Goal: Information Seeking & Learning: Learn about a topic

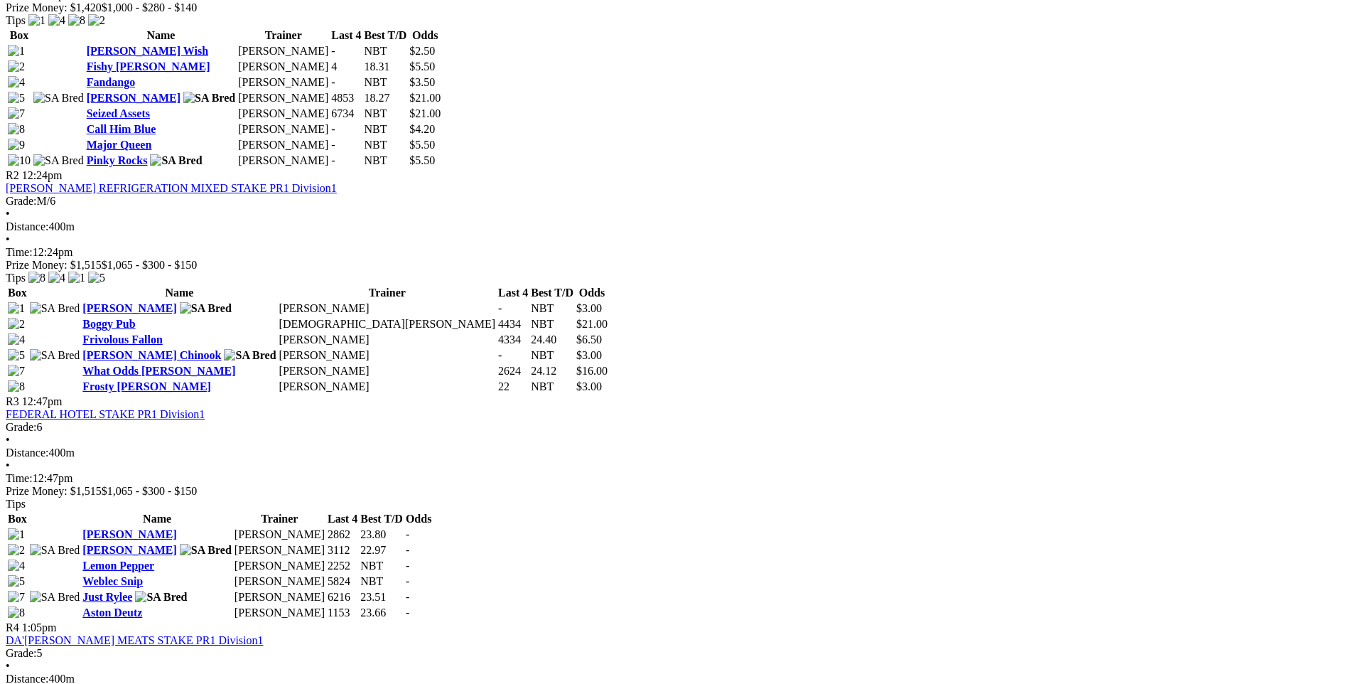
scroll to position [995, 0]
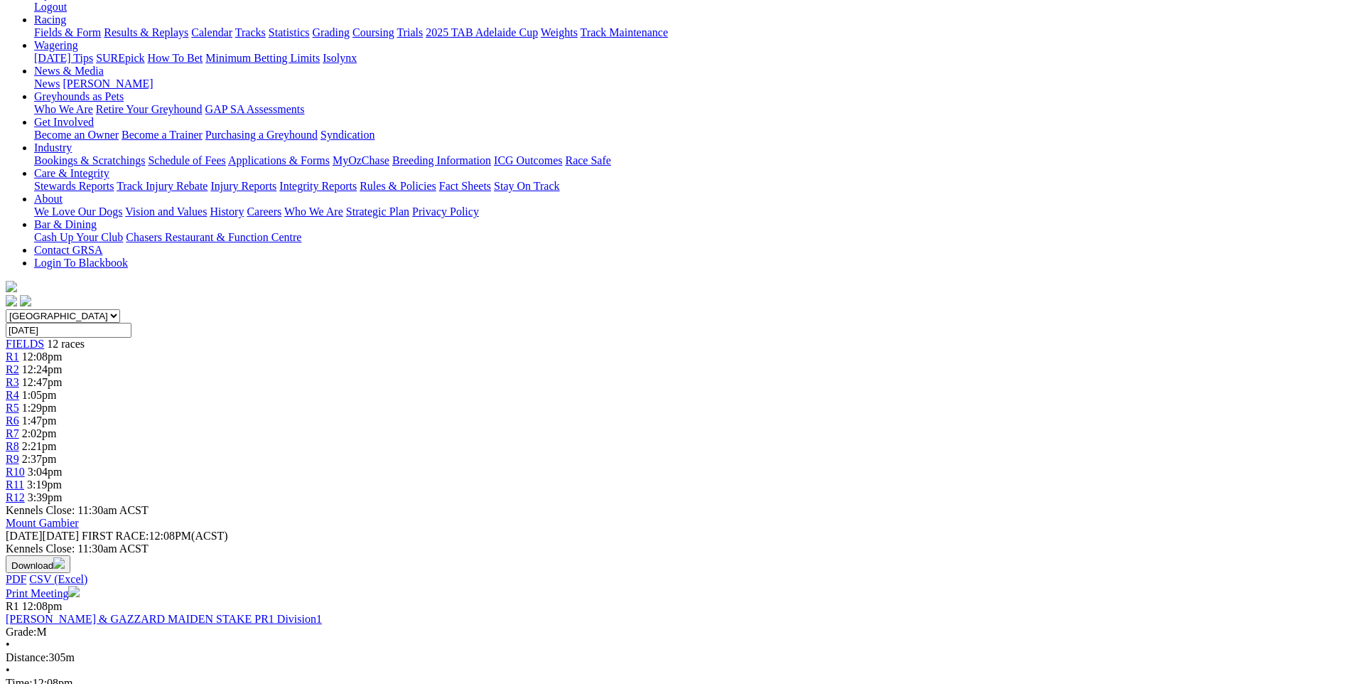
scroll to position [213, 0]
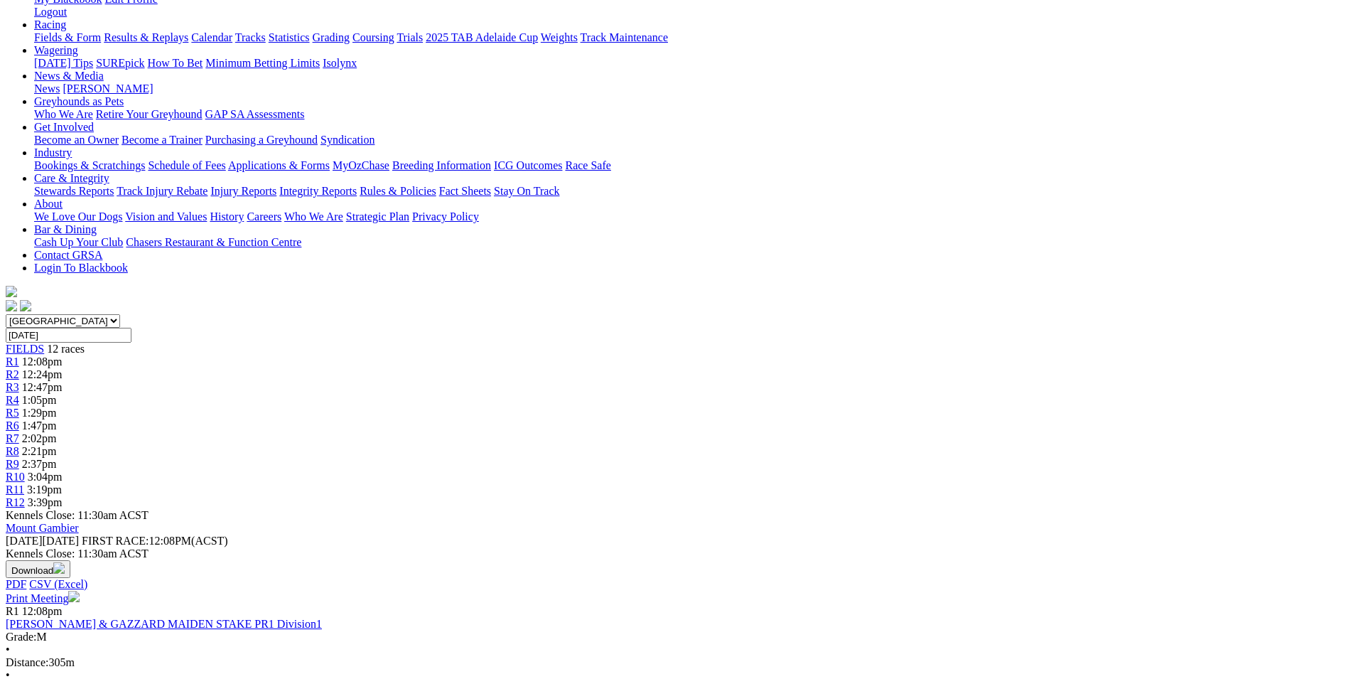
click at [493, 381] on div "R3 12:47pm" at bounding box center [674, 387] width 1336 height 13
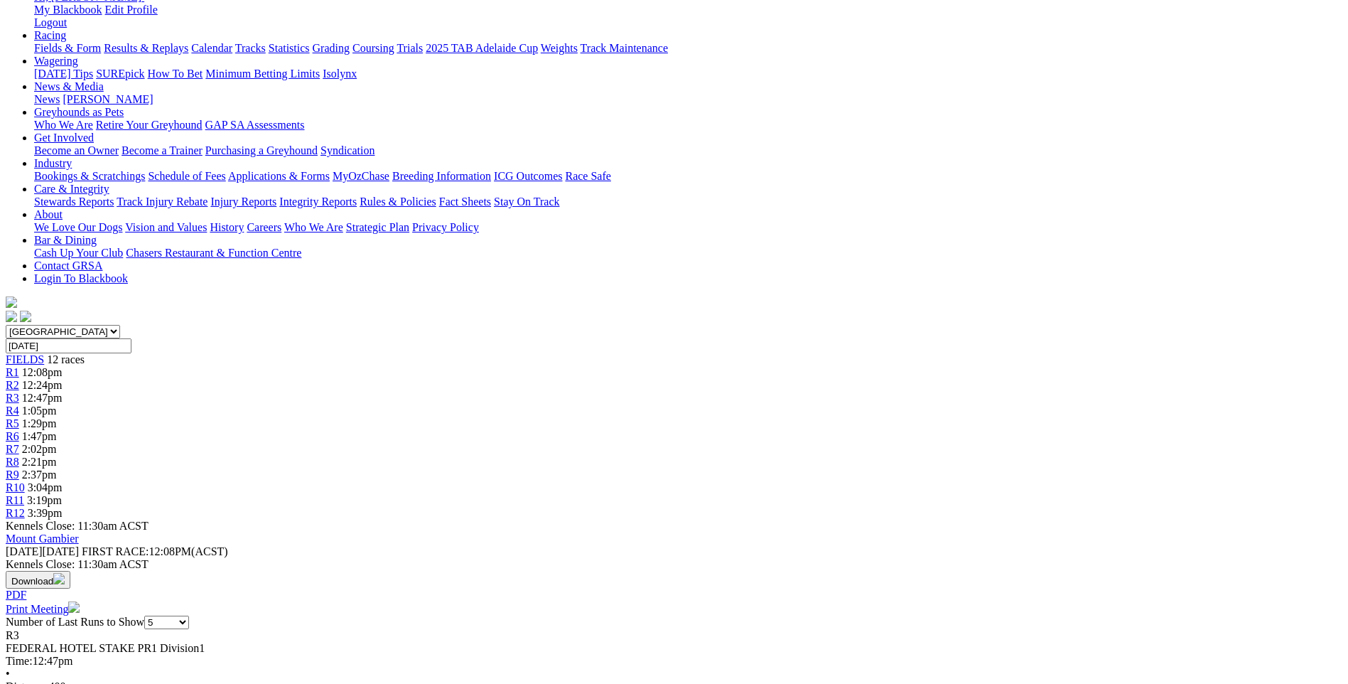
scroll to position [213, 0]
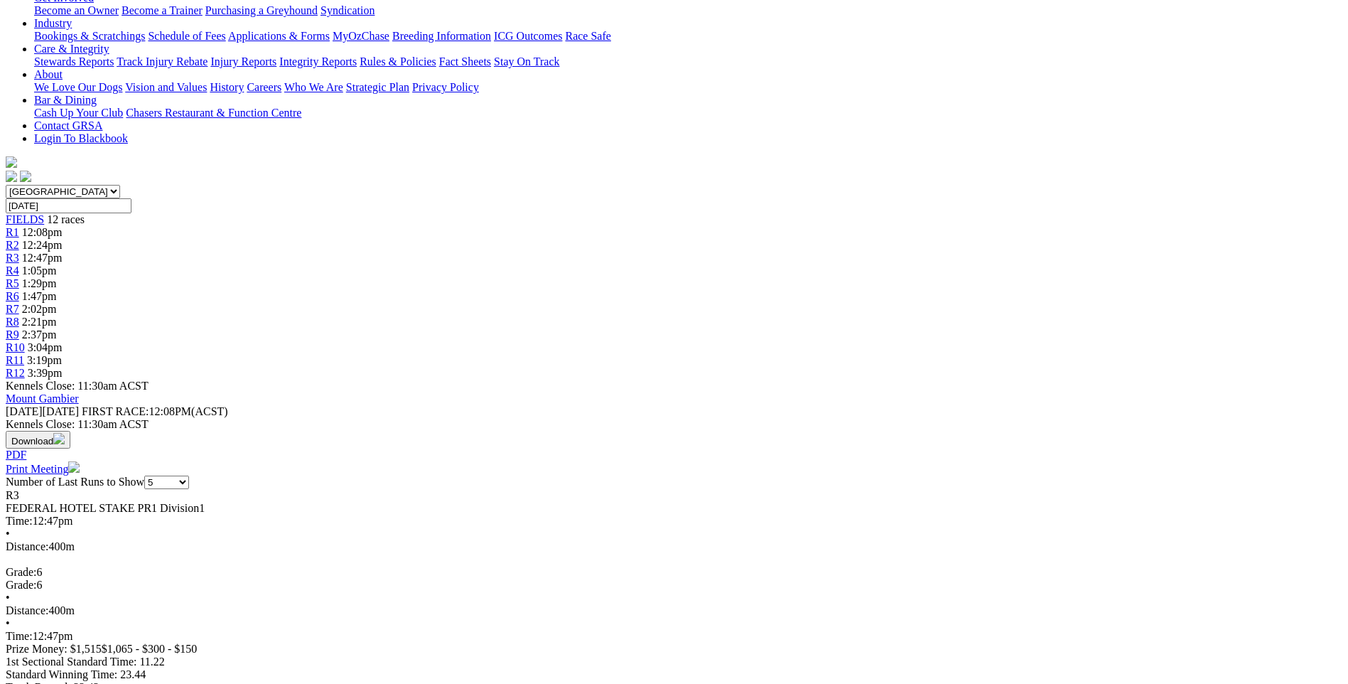
scroll to position [355, 0]
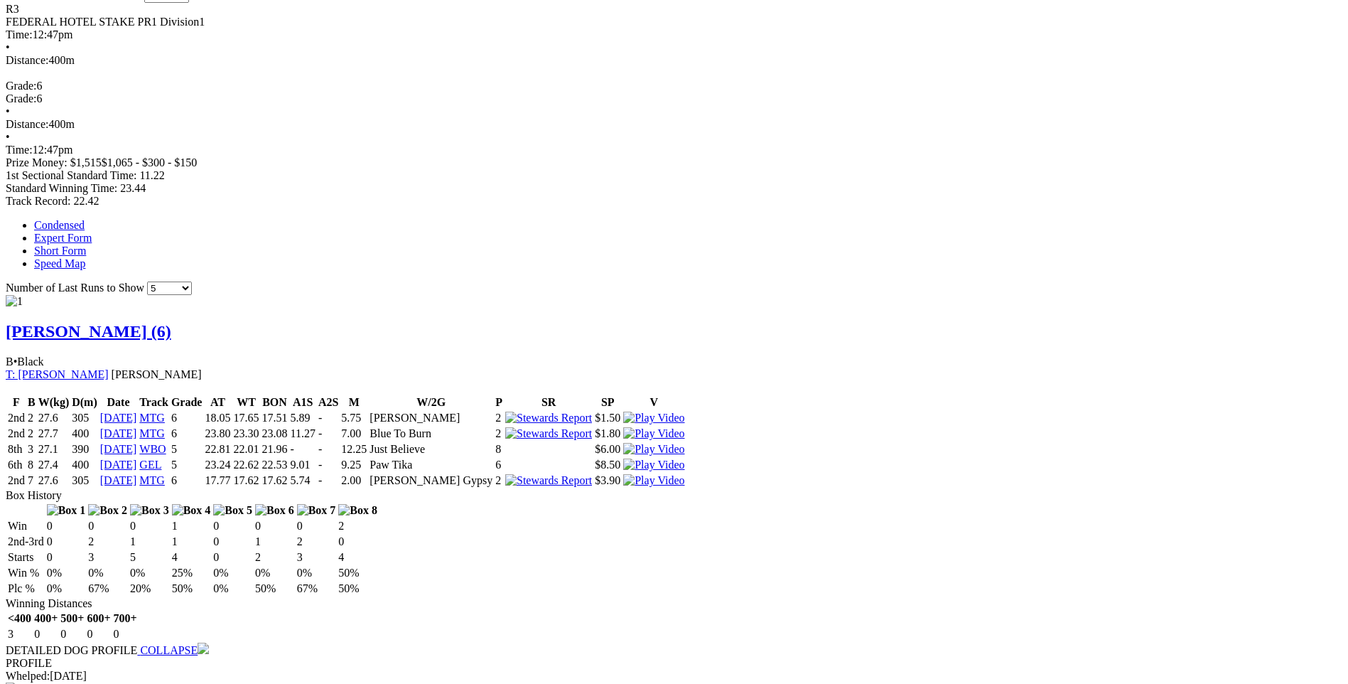
scroll to position [853, 0]
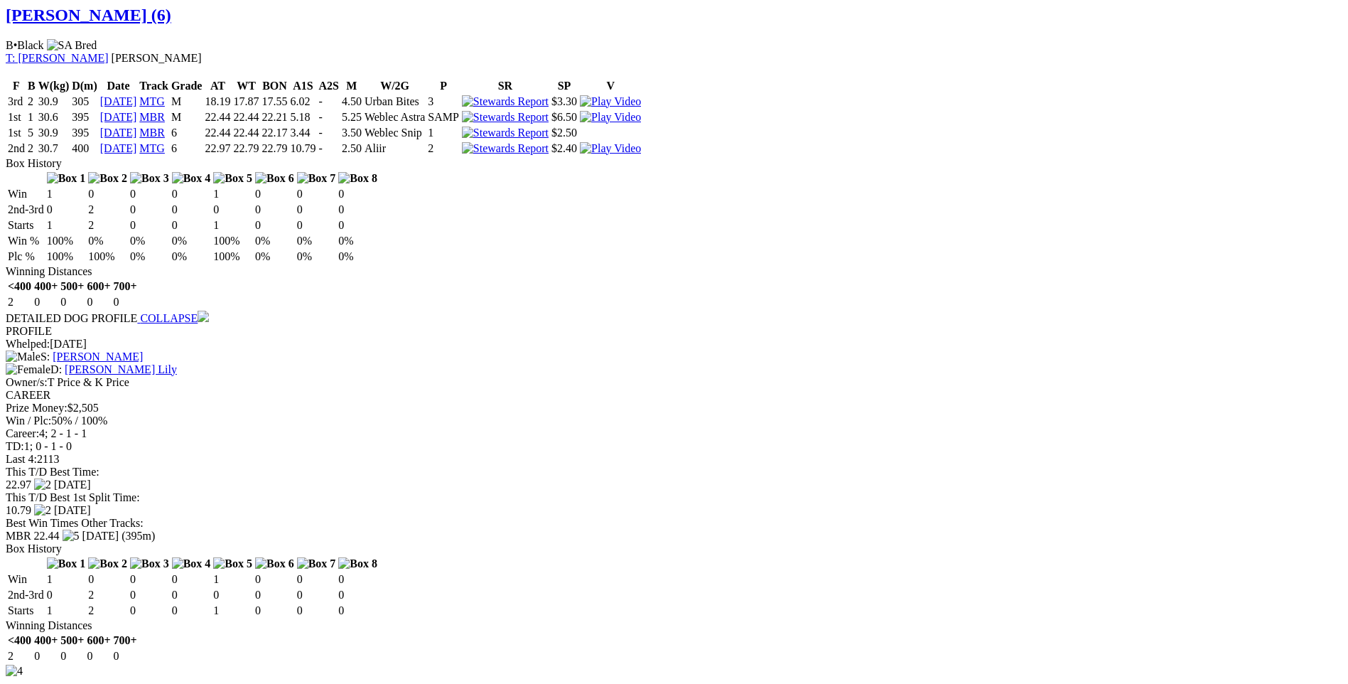
scroll to position [1847, 0]
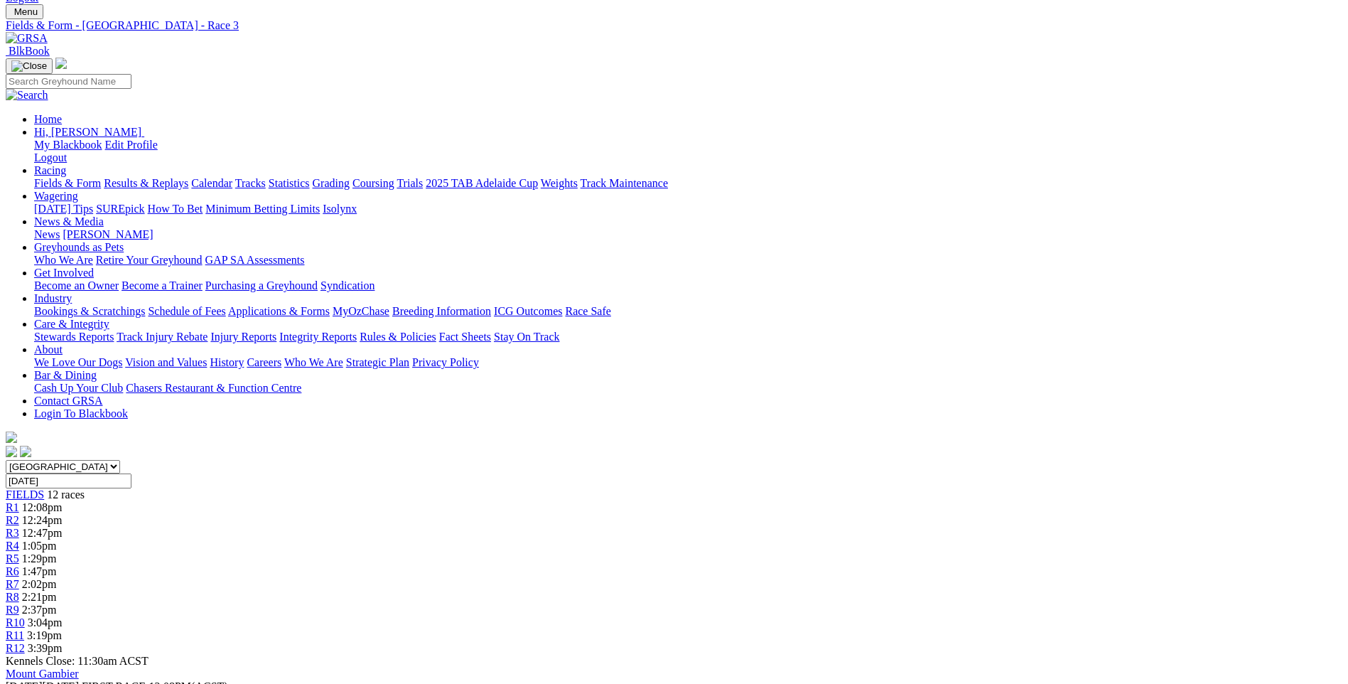
scroll to position [0, 0]
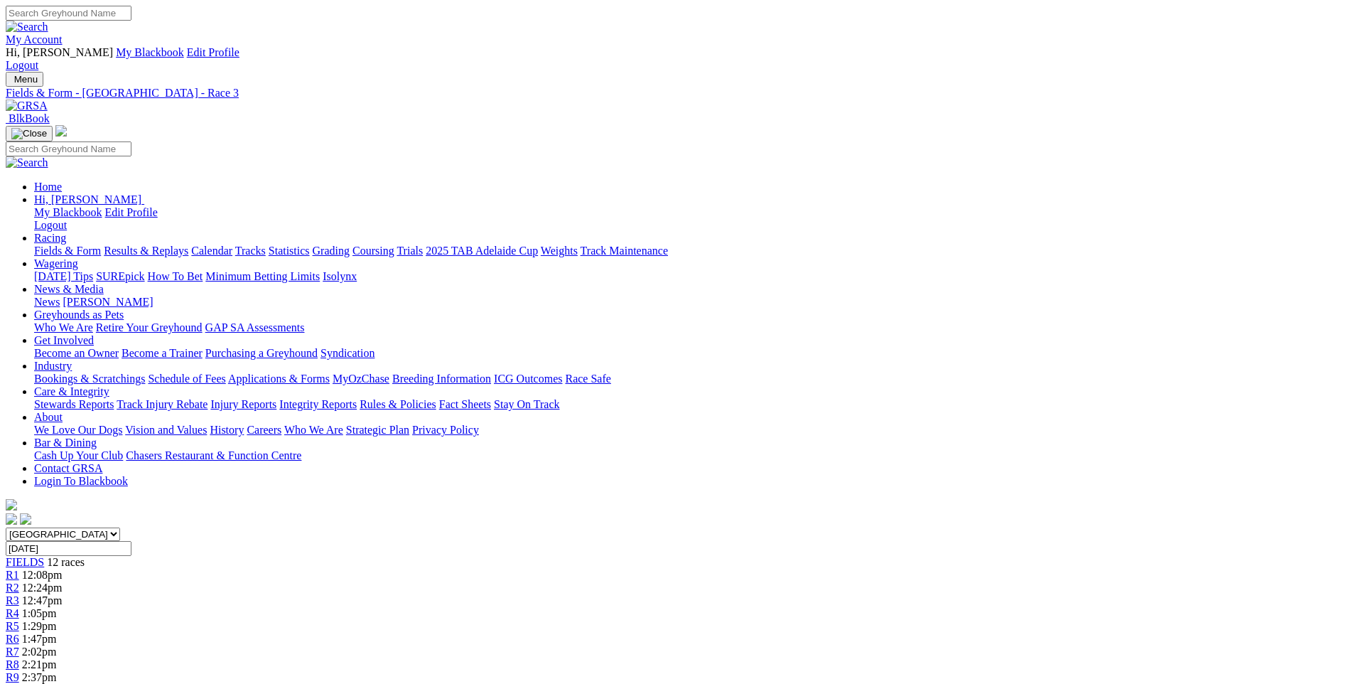
click at [19, 607] on span "R4" at bounding box center [12, 613] width 13 height 12
click at [350, 244] on link "Grading" at bounding box center [331, 250] width 37 height 12
